Goal: Information Seeking & Learning: Find specific fact

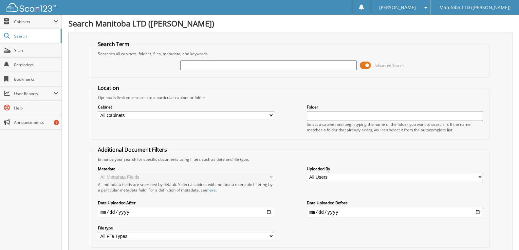
click at [202, 63] on input "text" at bounding box center [268, 66] width 176 height 10
type input "[PERSON_NAME]"
click at [226, 68] on input "[PERSON_NAME]" at bounding box center [268, 66] width 176 height 10
drag, startPoint x: 226, startPoint y: 68, endPoint x: -91, endPoint y: 19, distance: 321.0
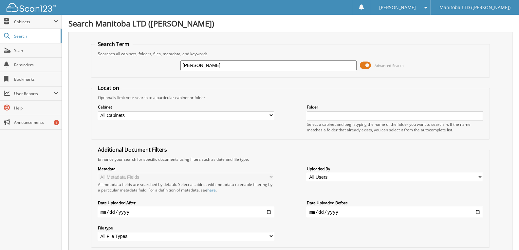
type input "barbar kyle"
click at [196, 66] on input "[PERSON_NAME]" at bounding box center [268, 66] width 176 height 10
type input "[PERSON_NAME]"
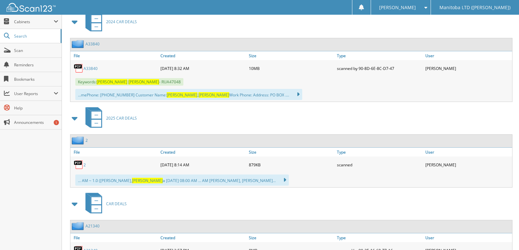
click at [94, 67] on link "A33840" at bounding box center [90, 69] width 14 height 6
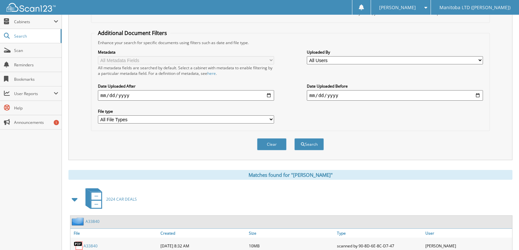
scroll to position [98, 0]
